Goal: Navigation & Orientation: Find specific page/section

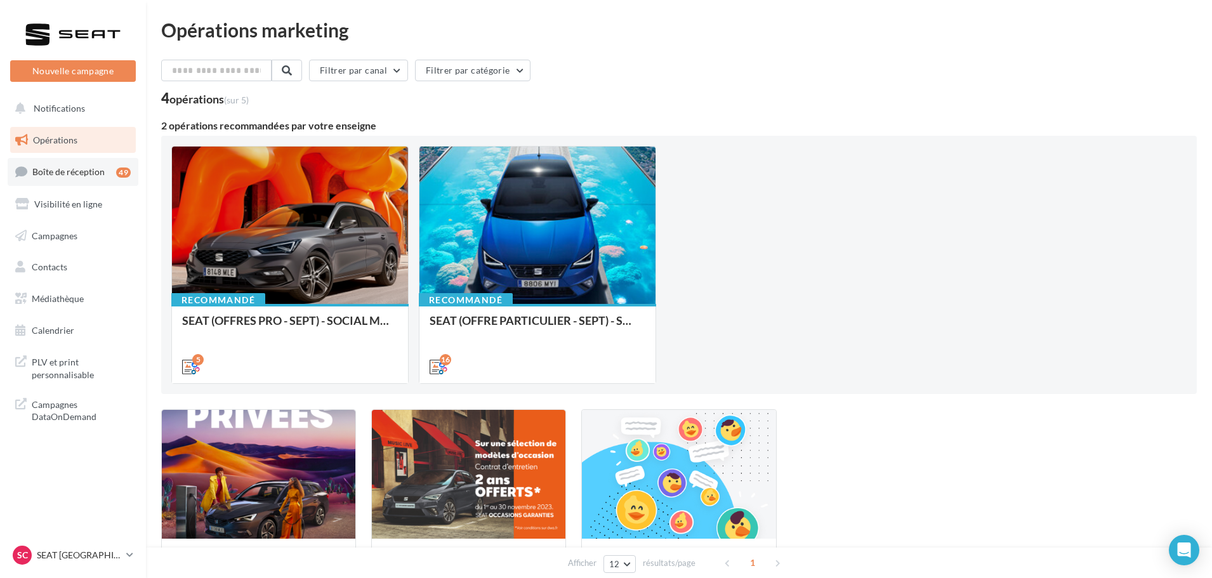
click at [93, 171] on span "Boîte de réception" at bounding box center [68, 171] width 72 height 11
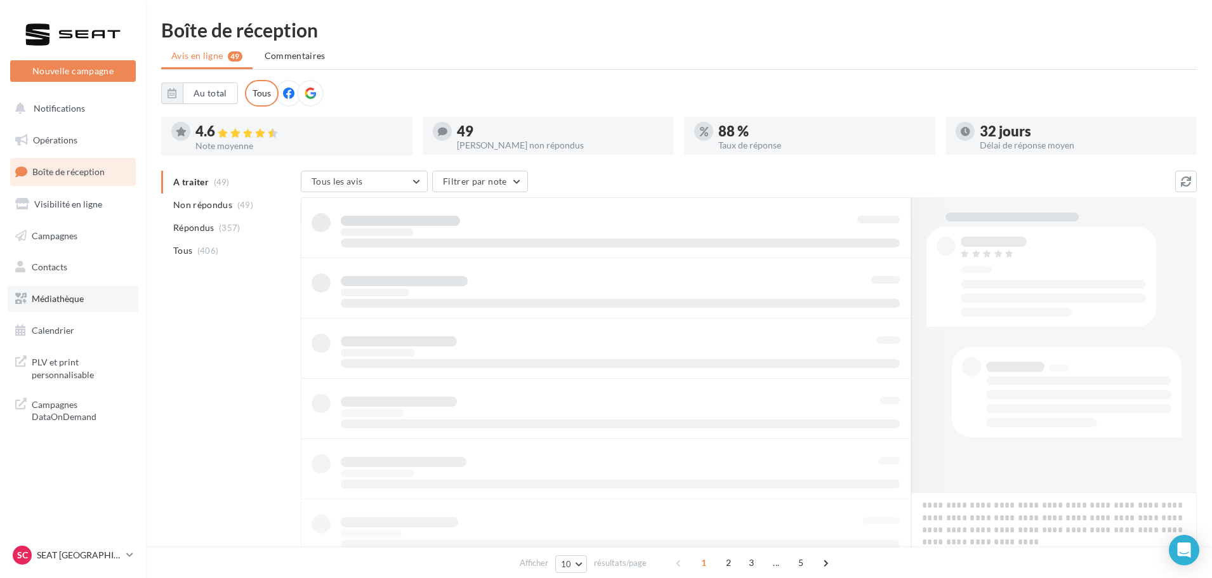
click at [73, 298] on span "Médiathèque" at bounding box center [58, 298] width 52 height 11
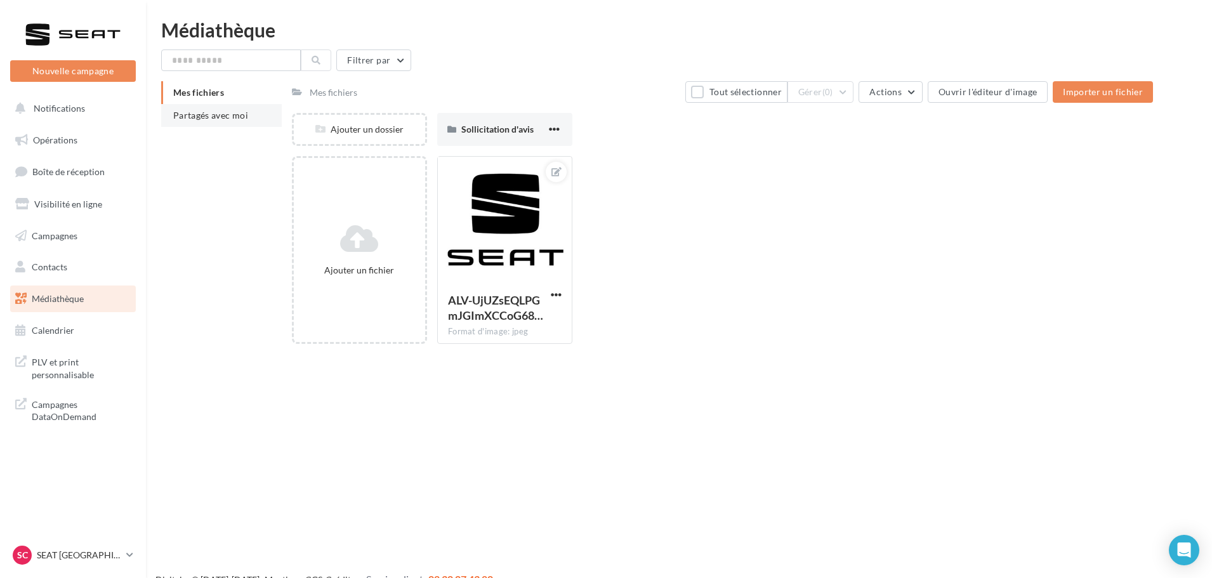
click at [234, 121] on li "Partagés avec moi" at bounding box center [221, 115] width 121 height 23
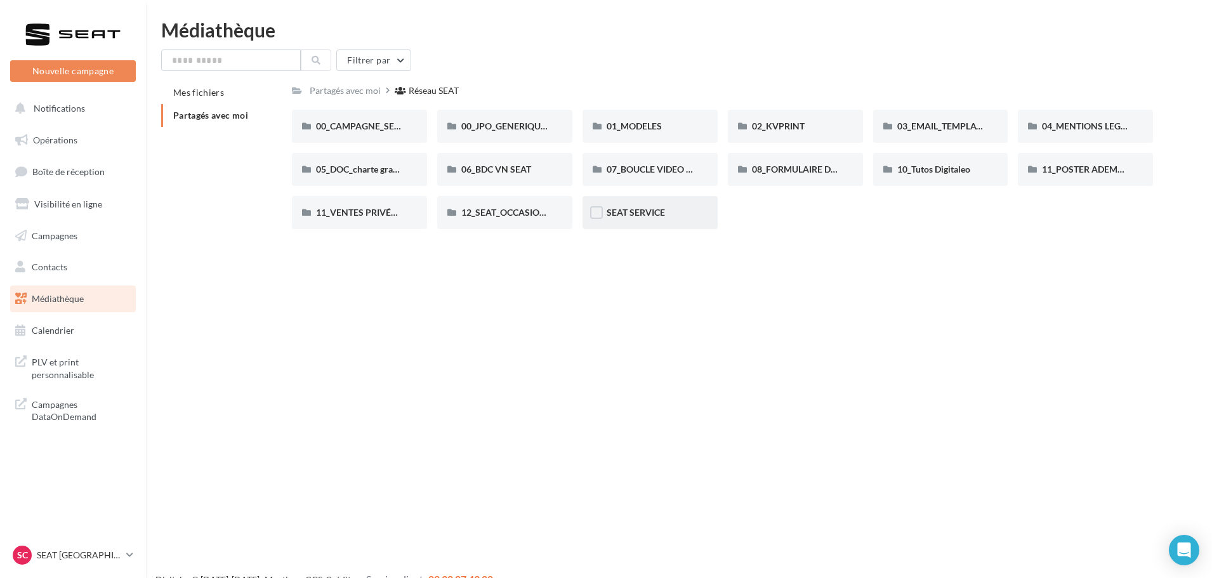
click at [662, 219] on div "SEAT SERVICE" at bounding box center [650, 212] width 87 height 13
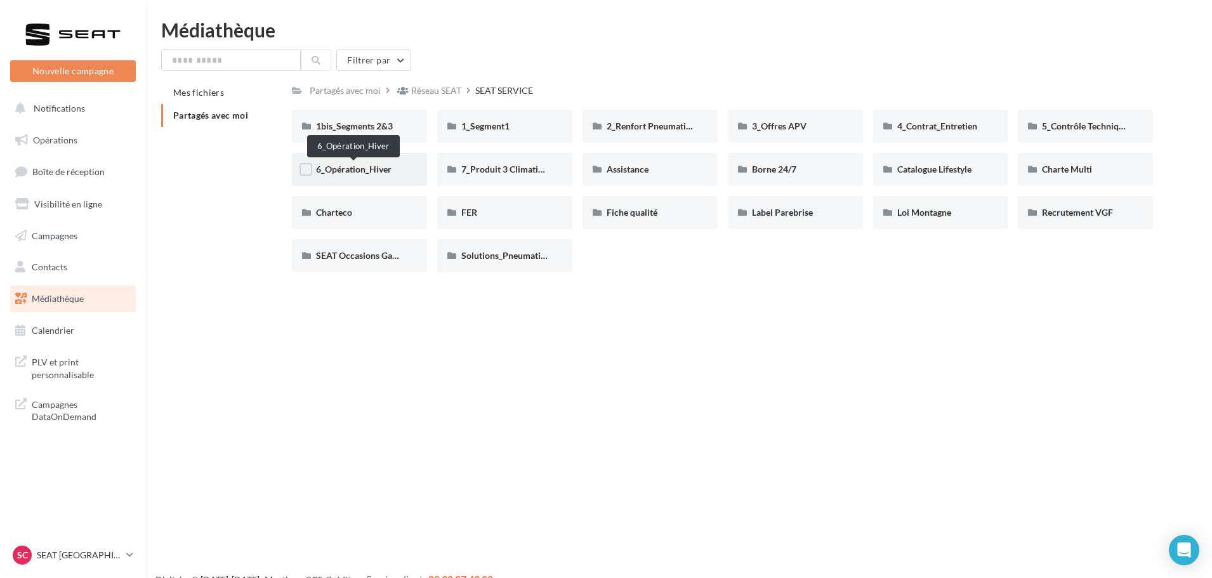
click at [374, 168] on span "6_Opération_Hiver" at bounding box center [354, 169] width 76 height 11
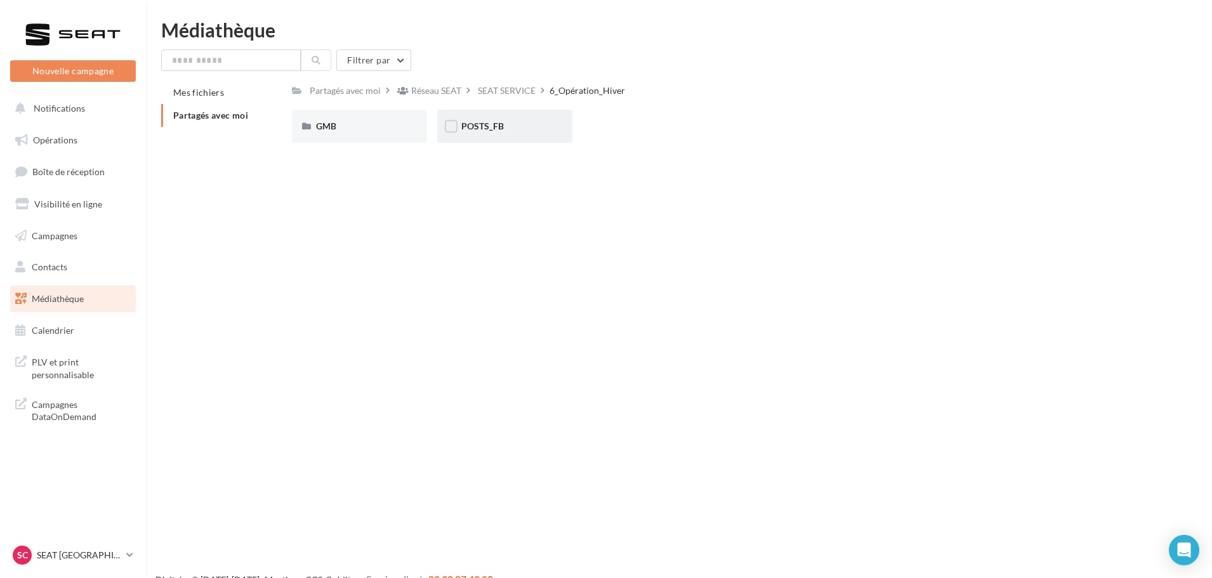
click at [517, 127] on div "POSTS_FB" at bounding box center [504, 126] width 87 height 13
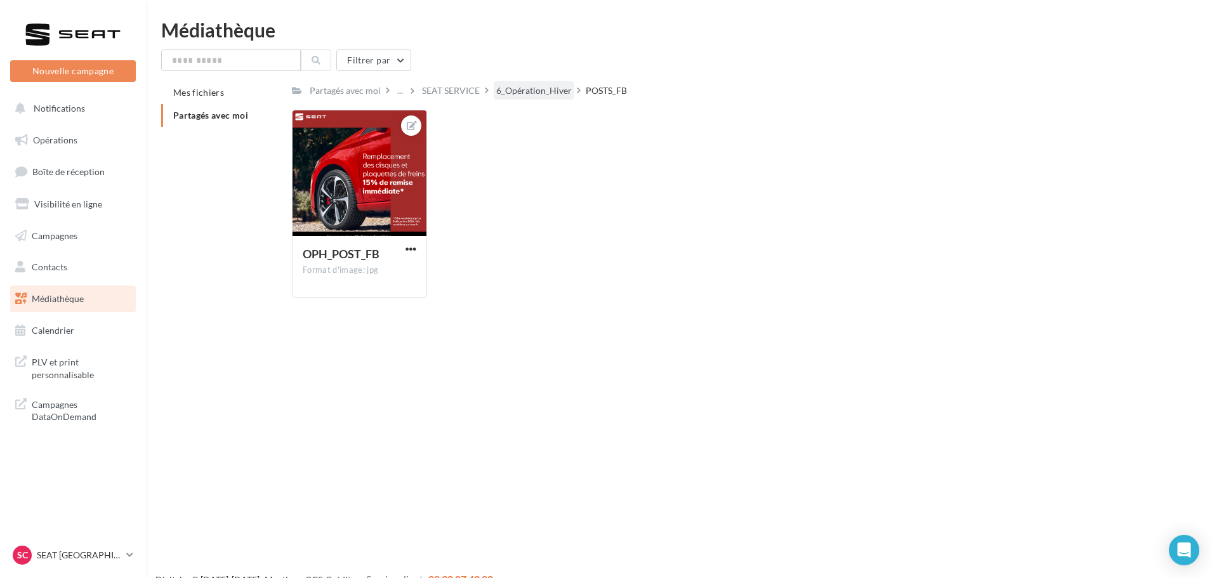
click at [546, 86] on div "6_Opération_Hiver" at bounding box center [534, 90] width 76 height 13
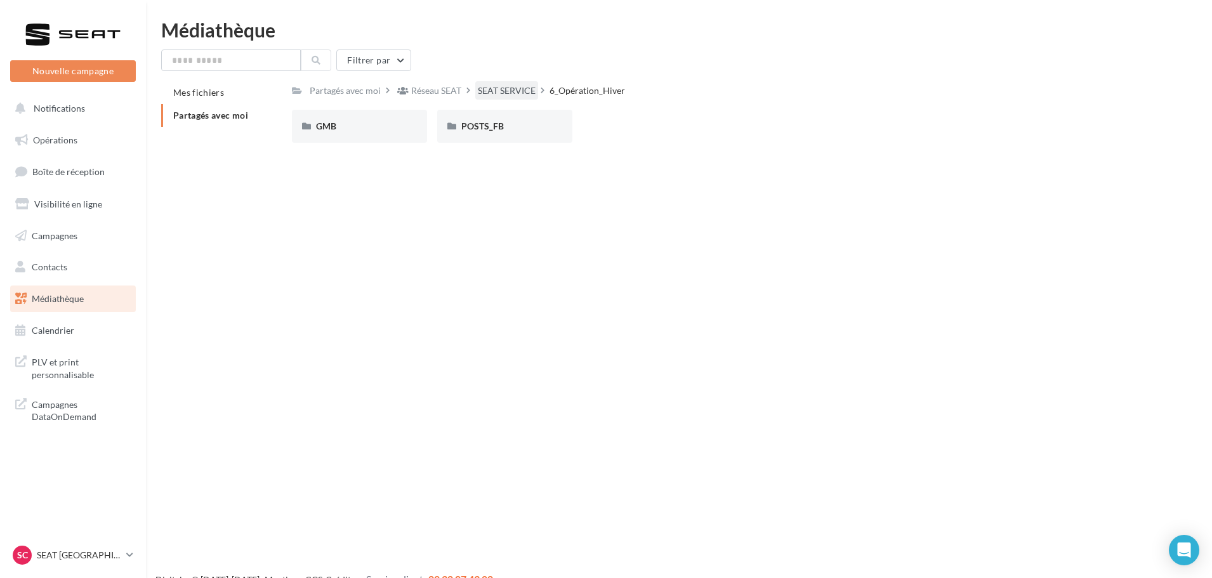
click at [516, 91] on div "SEAT SERVICE" at bounding box center [507, 90] width 58 height 13
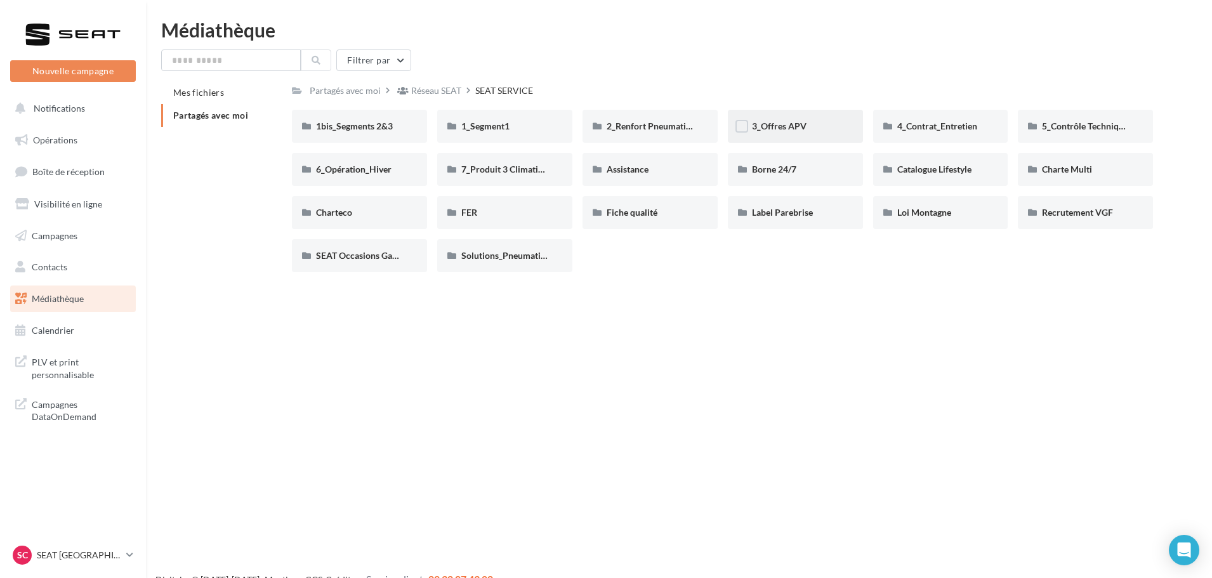
click at [783, 120] on div "3_Offres APV" at bounding box center [795, 126] width 87 height 13
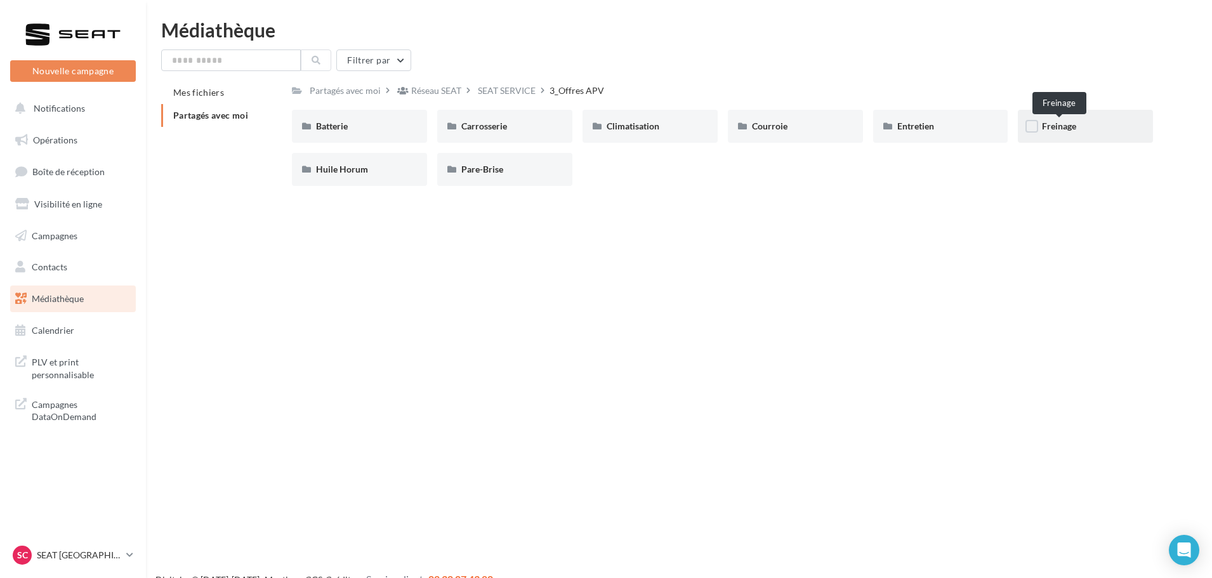
click at [1060, 122] on span "Freinage" at bounding box center [1059, 126] width 34 height 11
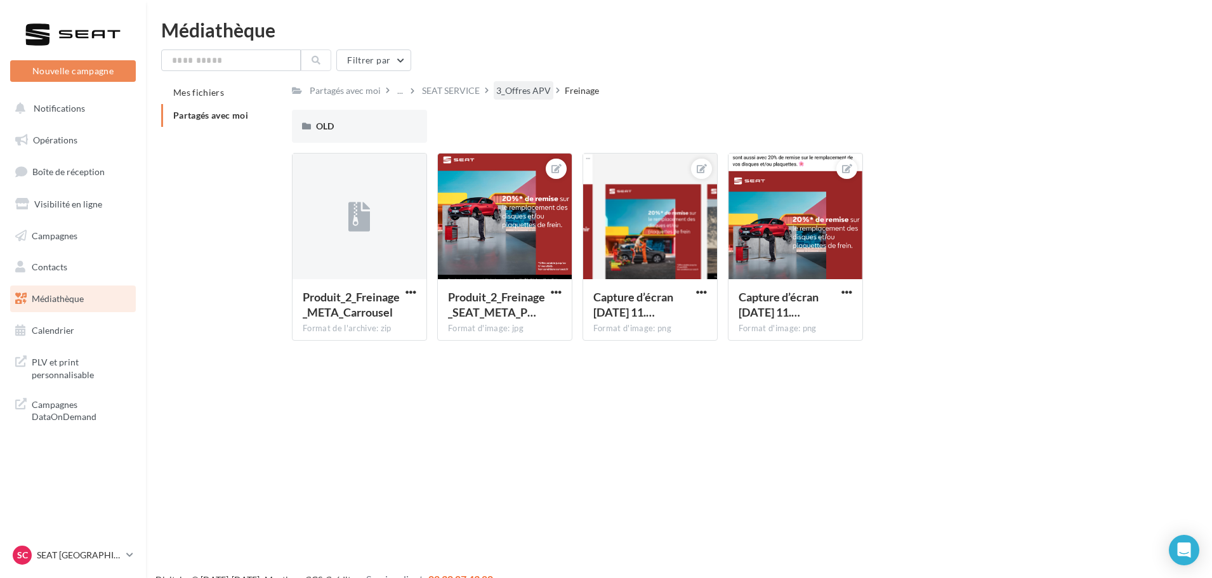
click at [511, 91] on div "3_Offres APV" at bounding box center [523, 90] width 55 height 13
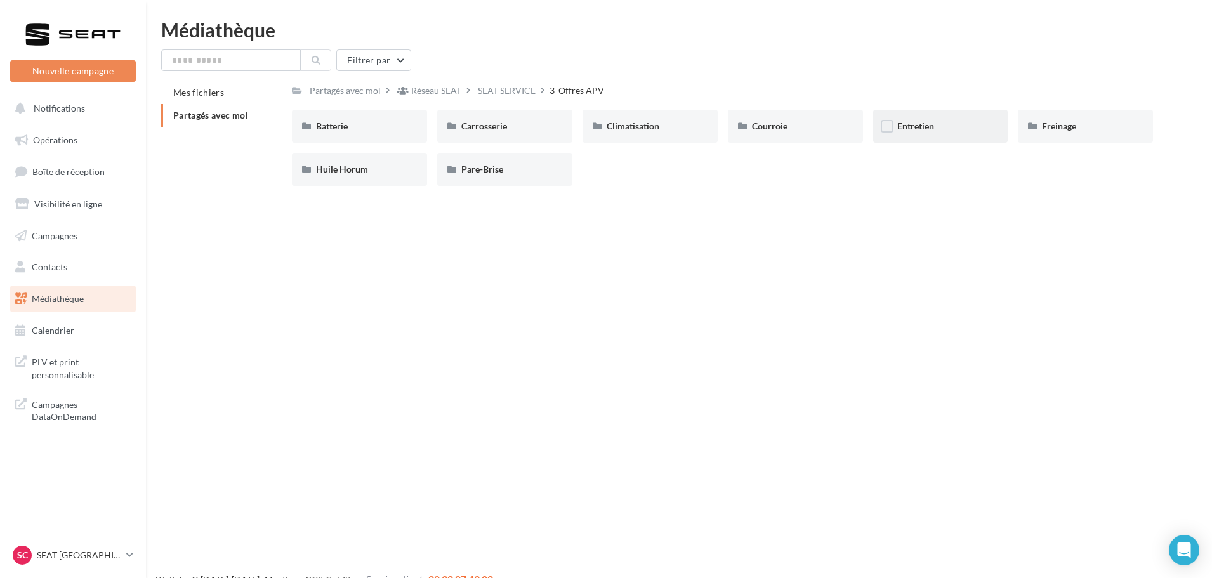
click at [939, 118] on div "Entretien" at bounding box center [940, 126] width 135 height 33
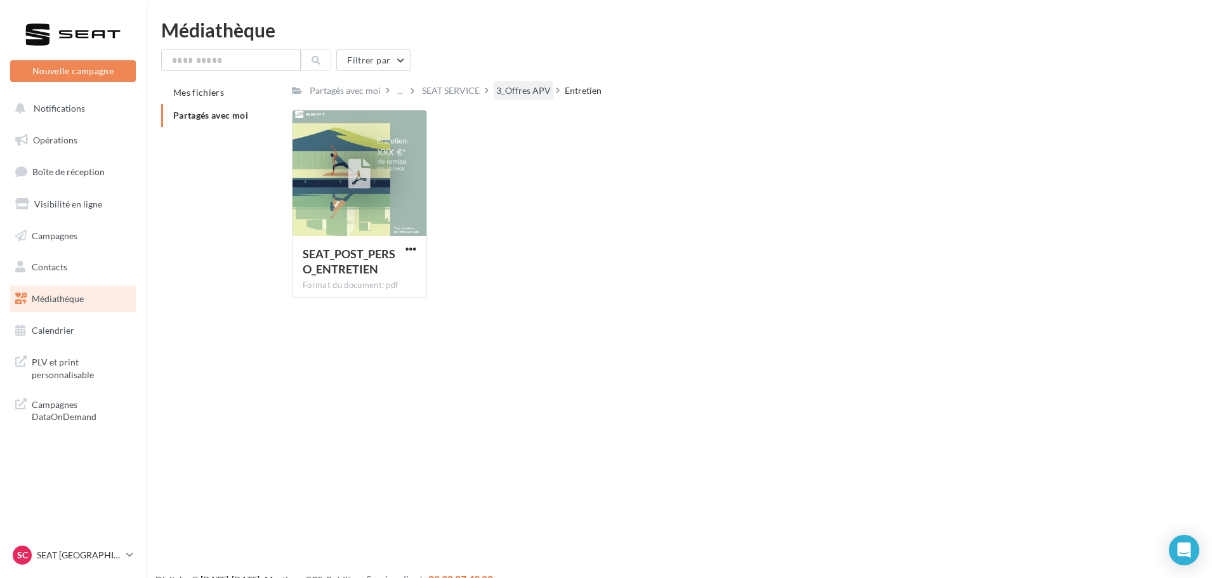
click at [529, 95] on div "3_Offres APV" at bounding box center [523, 90] width 55 height 13
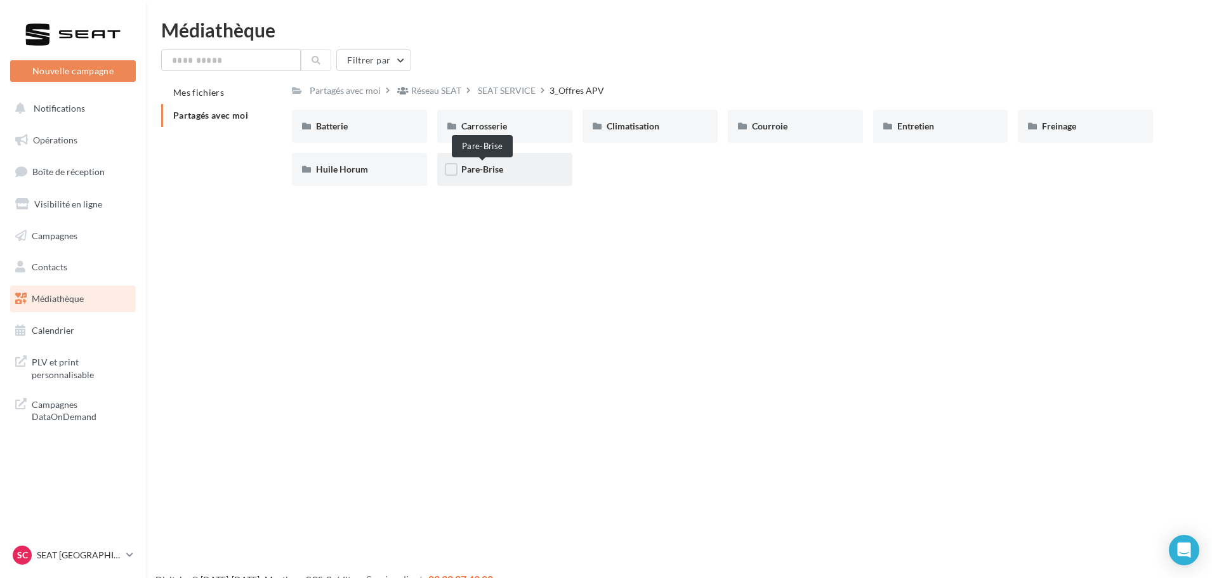
click at [503, 168] on span "Pare-Brise" at bounding box center [482, 169] width 42 height 11
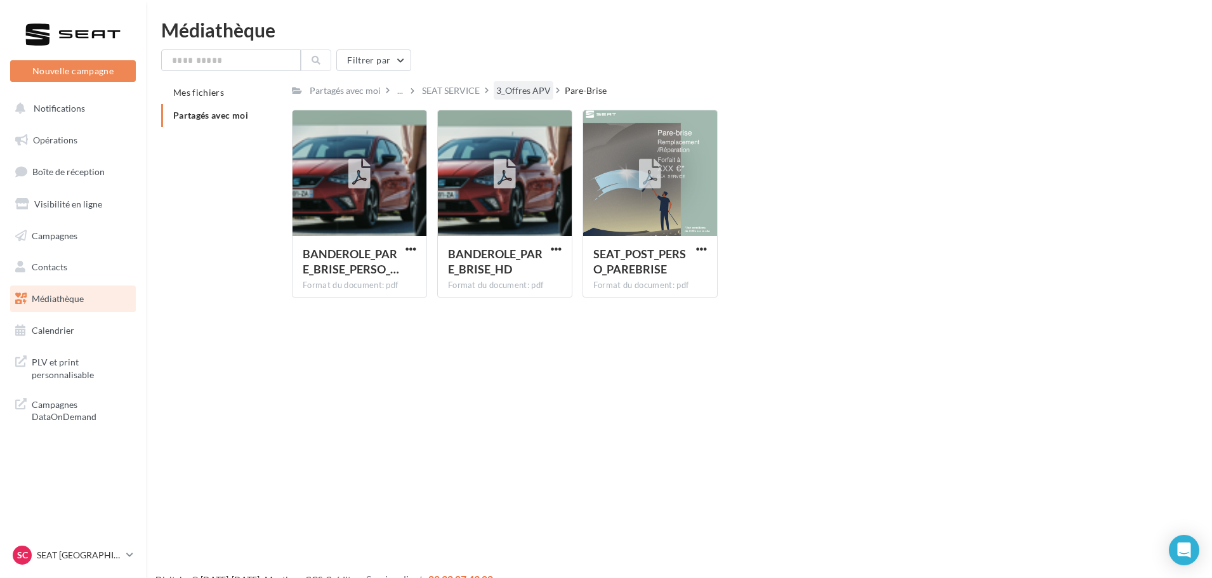
click at [534, 92] on div "3_Offres APV" at bounding box center [523, 90] width 55 height 13
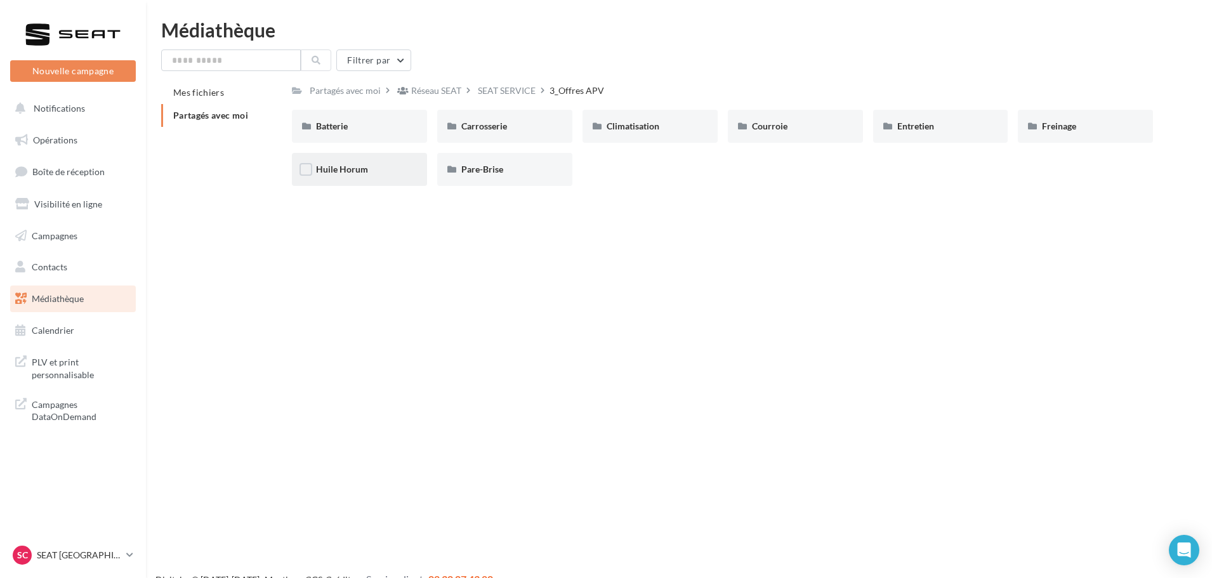
click at [356, 162] on div "Huile Horum" at bounding box center [359, 169] width 135 height 33
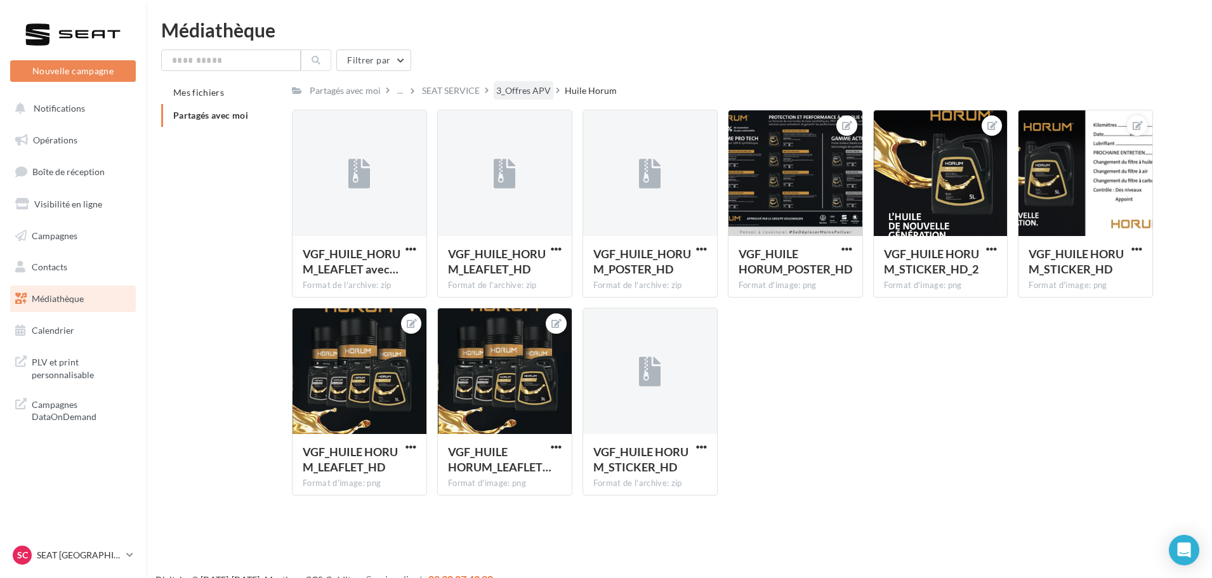
click at [523, 91] on div "3_Offres APV" at bounding box center [523, 90] width 55 height 13
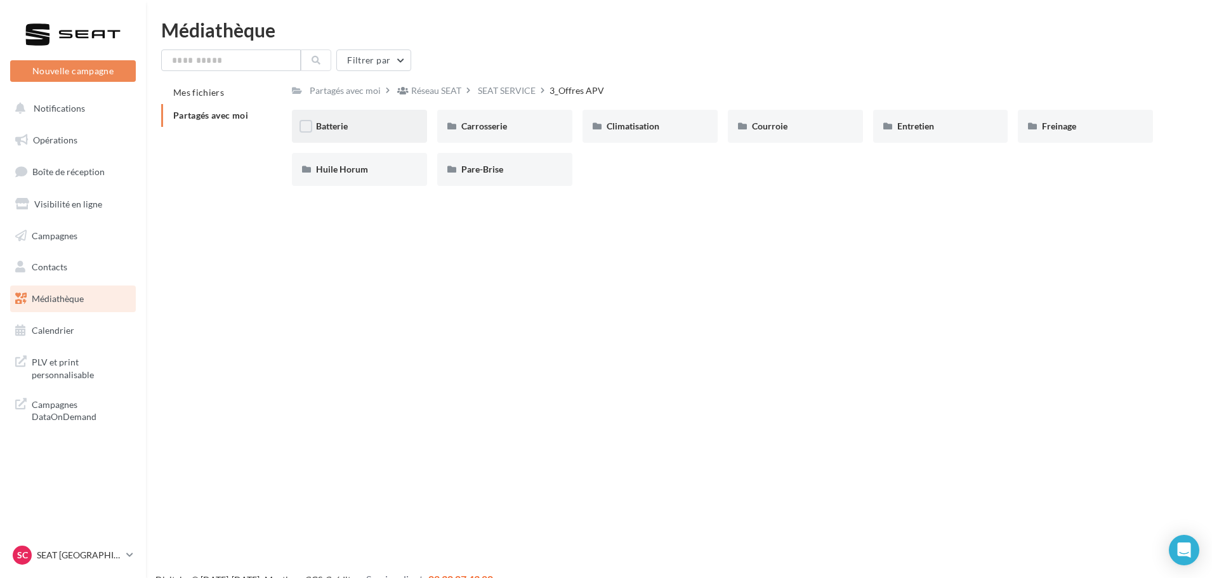
click at [366, 128] on div "Batterie" at bounding box center [359, 126] width 87 height 13
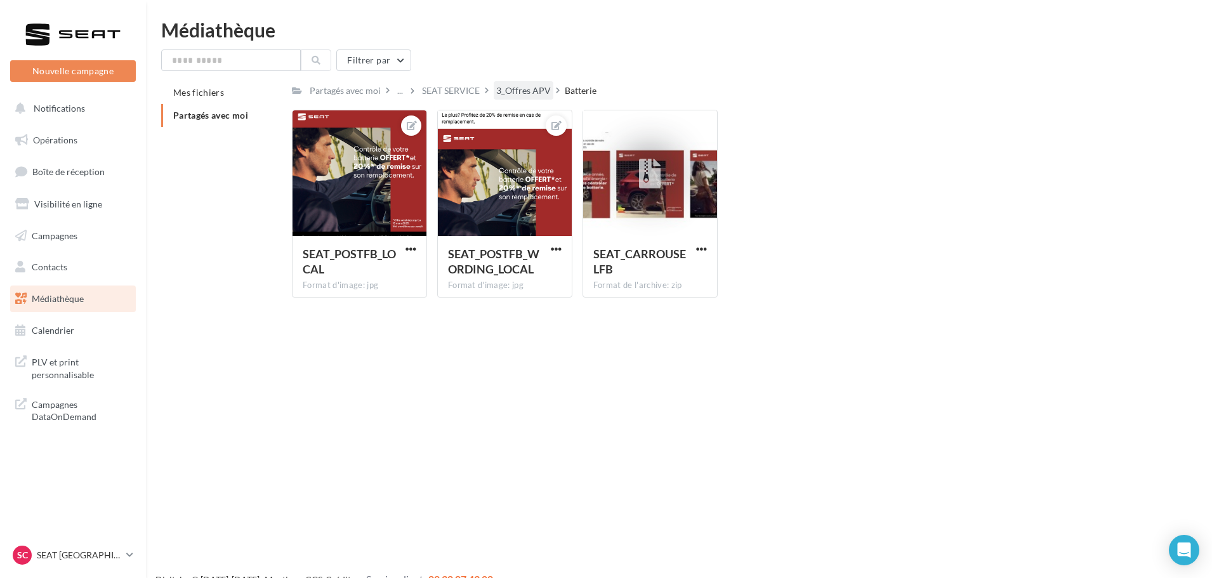
click at [524, 93] on div "3_Offres APV" at bounding box center [523, 90] width 55 height 13
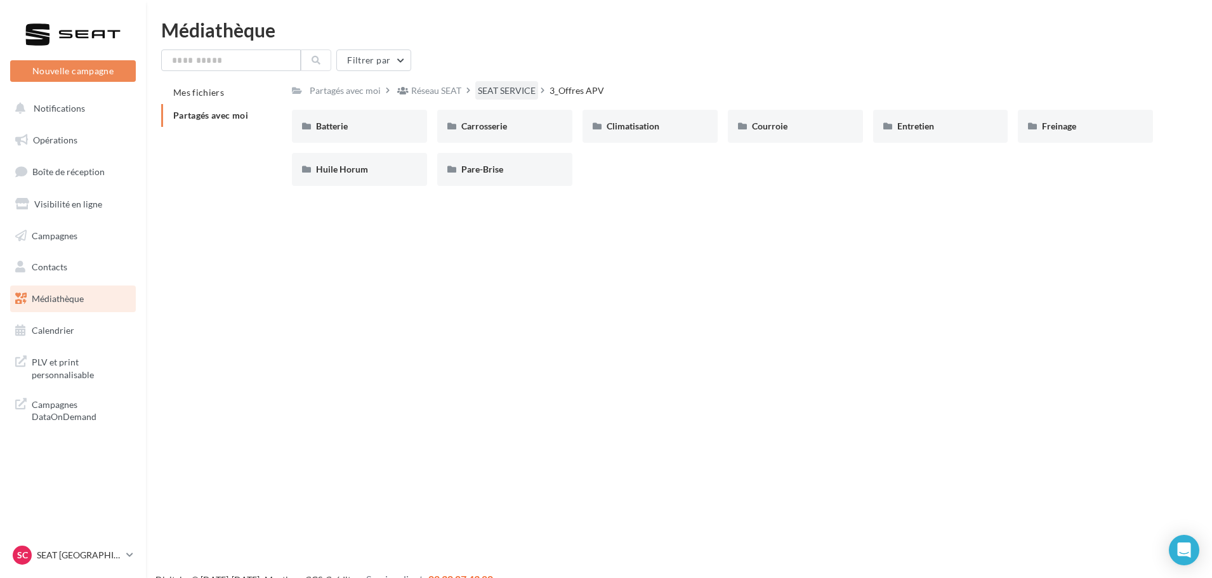
click at [507, 92] on div "SEAT SERVICE" at bounding box center [507, 90] width 58 height 13
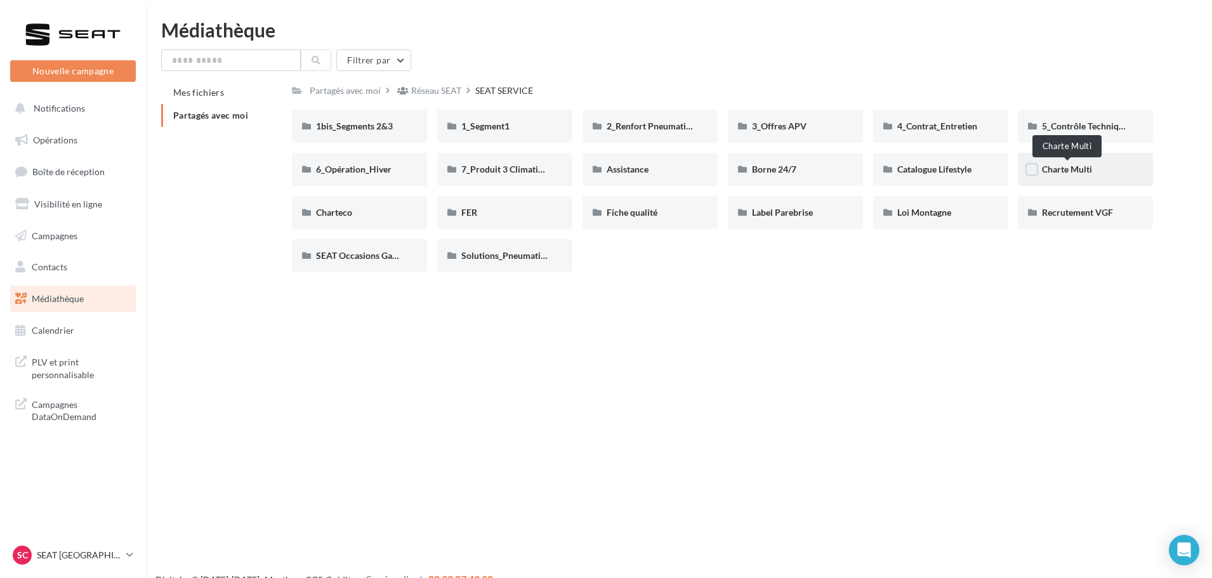
click at [1063, 175] on span "Charte Multi" at bounding box center [1067, 169] width 50 height 11
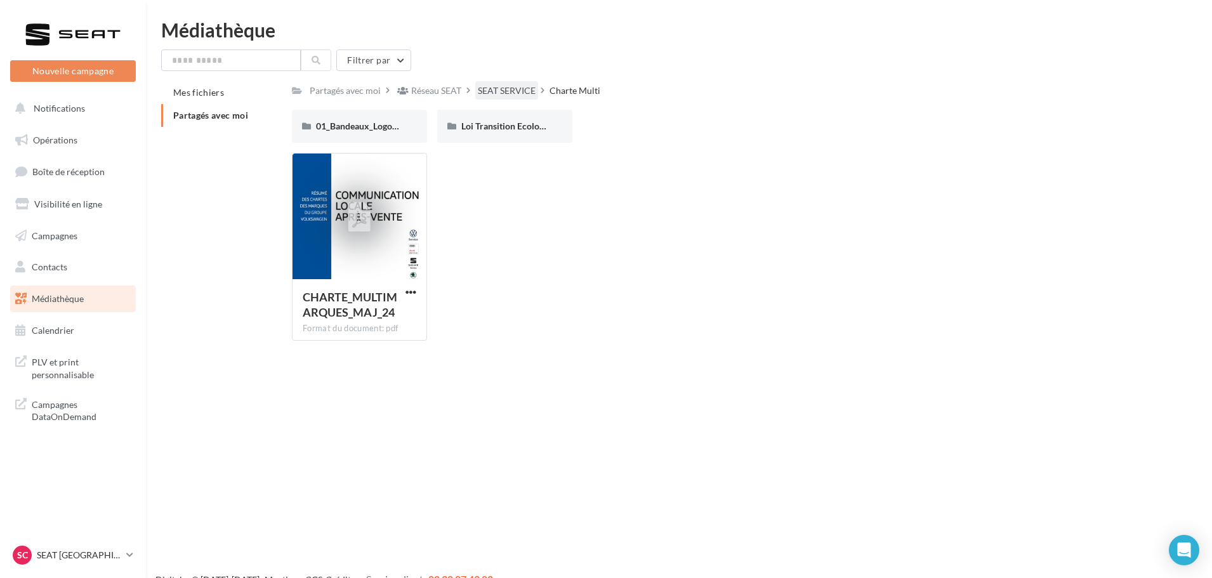
click at [488, 95] on div "SEAT SERVICE" at bounding box center [507, 90] width 58 height 13
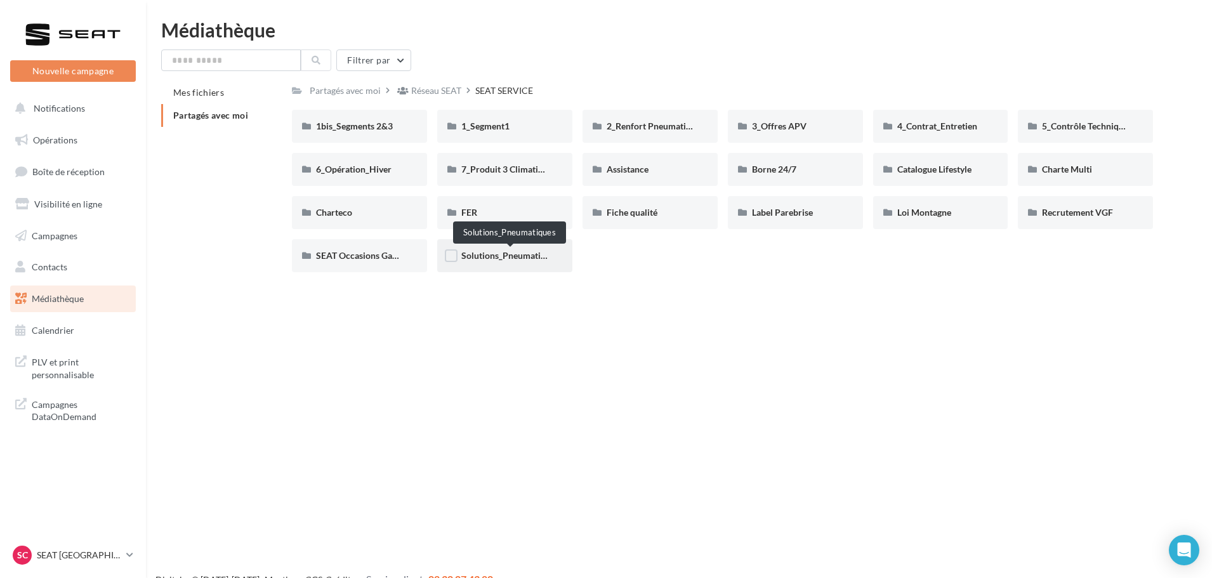
click at [501, 253] on span "Solutions_Pneumatiques" at bounding box center [510, 255] width 98 height 11
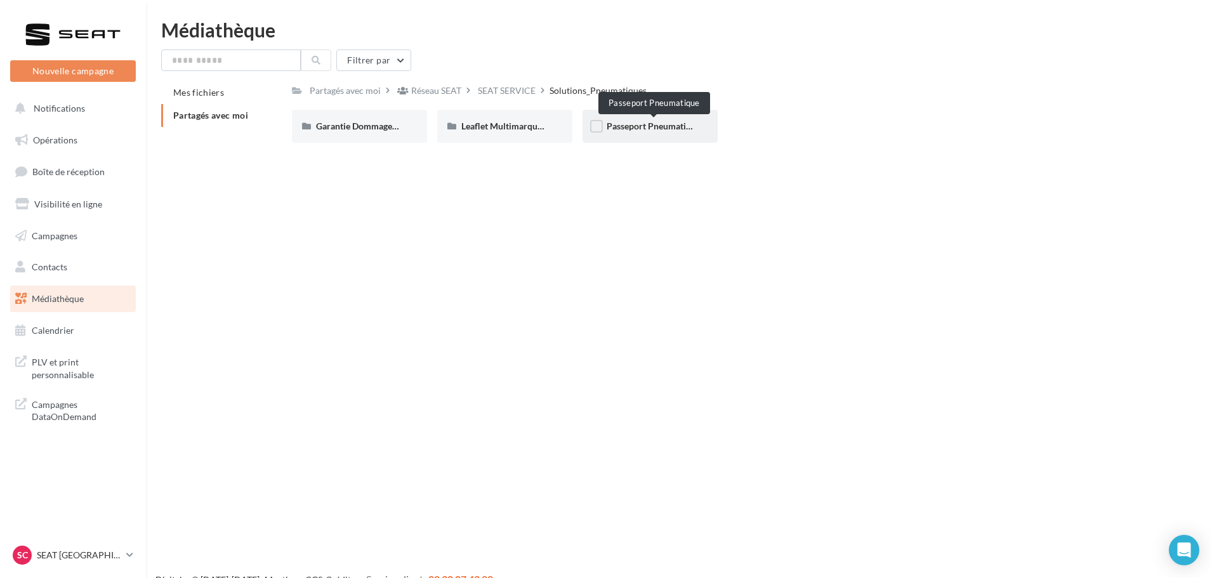
click at [659, 127] on span "Passeport Pneumatique" at bounding box center [654, 126] width 94 height 11
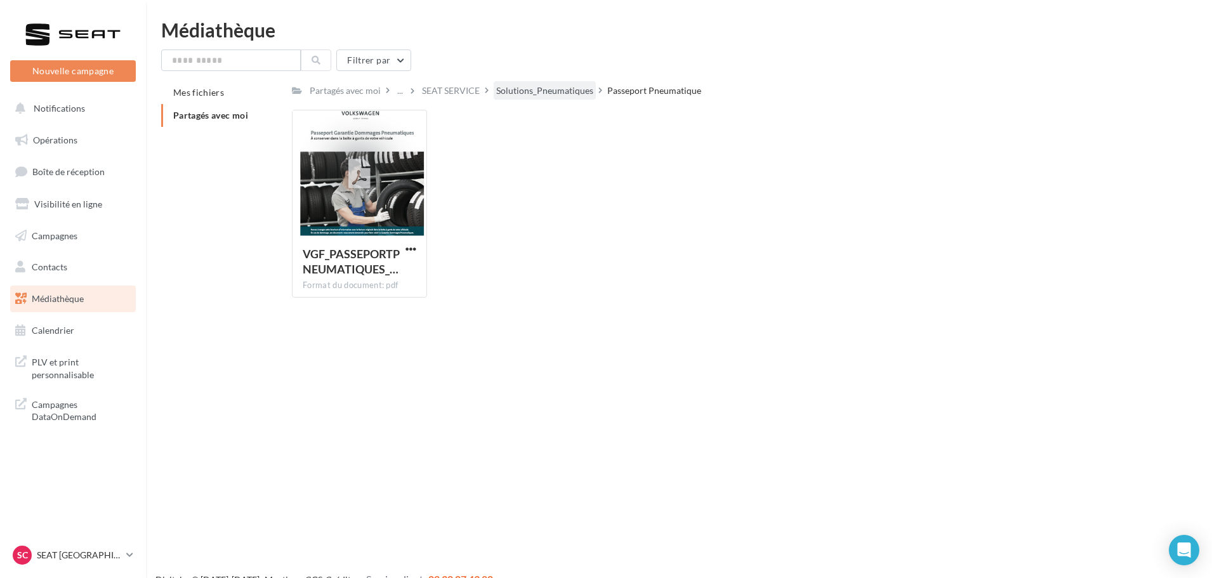
click at [564, 96] on div "Solutions_Pneumatiques" at bounding box center [544, 90] width 97 height 13
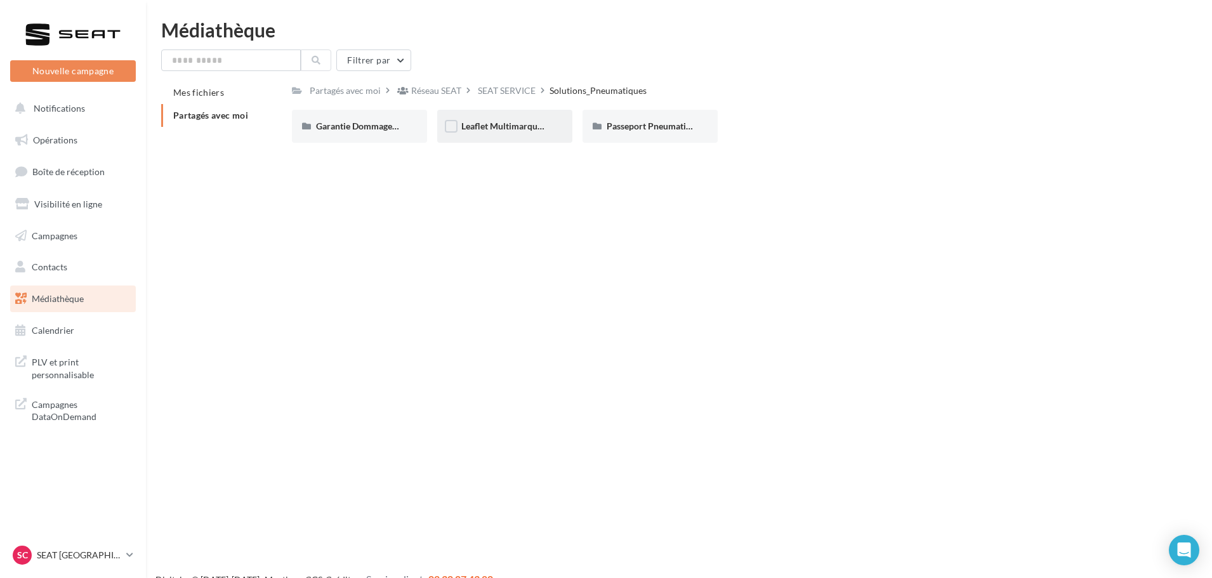
click at [501, 122] on span "Leaflet Multimarque Pneu Ete Hiver" at bounding box center [532, 126] width 142 height 11
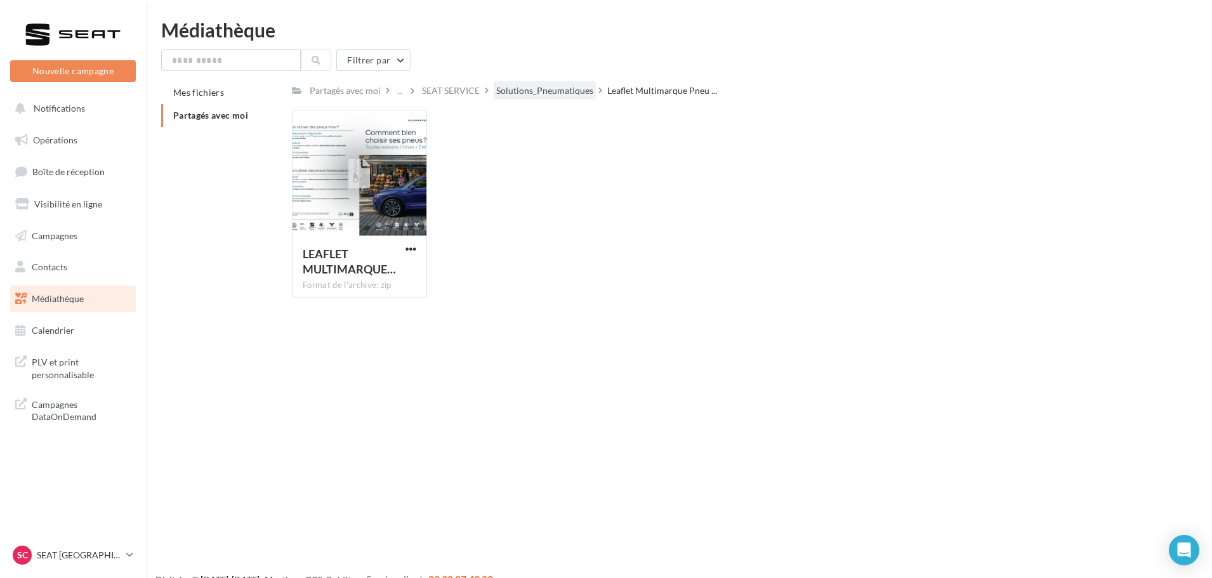
click at [563, 90] on div "Solutions_Pneumatiques" at bounding box center [544, 90] width 97 height 13
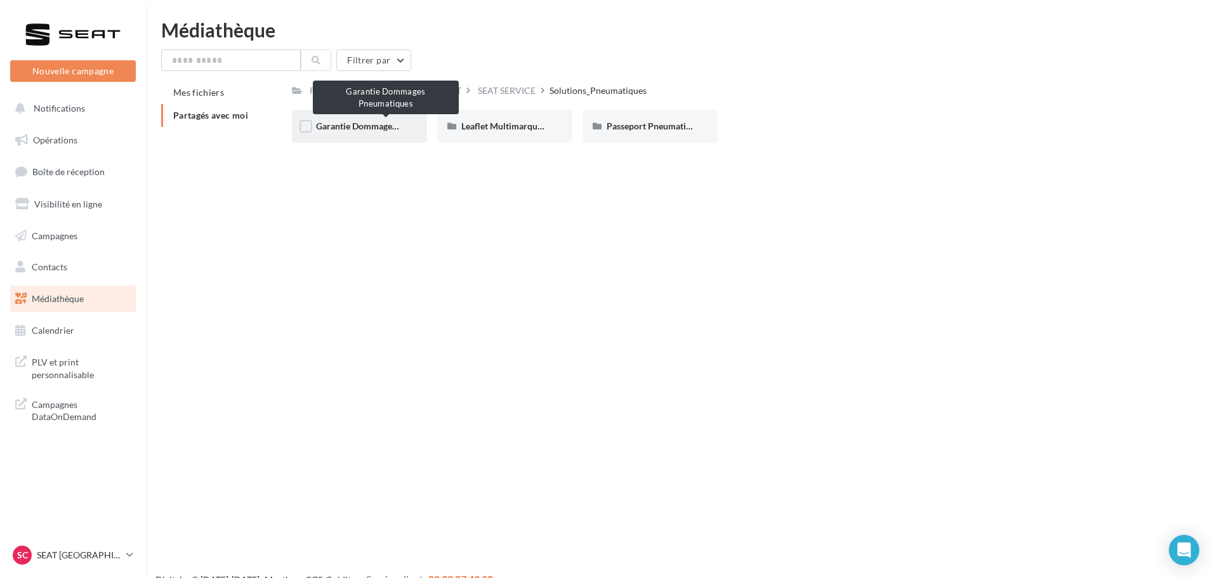
click at [364, 130] on span "Garantie Dommages Pneumatiques" at bounding box center [385, 126] width 138 height 11
